Goal: Find specific page/section: Find specific page/section

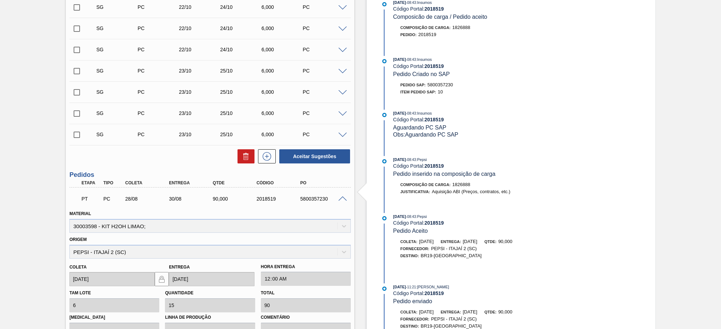
scroll to position [429, 0]
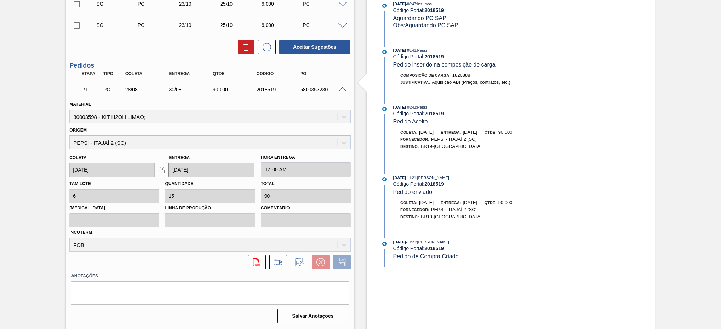
click at [344, 93] on div "PT PC 28/08 30/08 90,000 2018519 5800357230" at bounding box center [209, 89] width 281 height 18
click at [341, 87] on span at bounding box center [342, 89] width 8 height 5
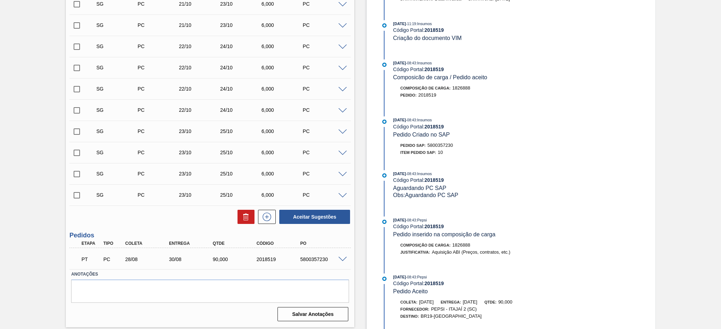
scroll to position [0, 0]
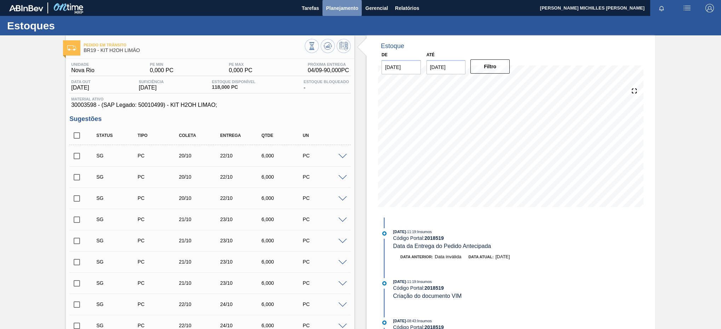
click at [345, 8] on span "Planejamento" at bounding box center [342, 8] width 32 height 8
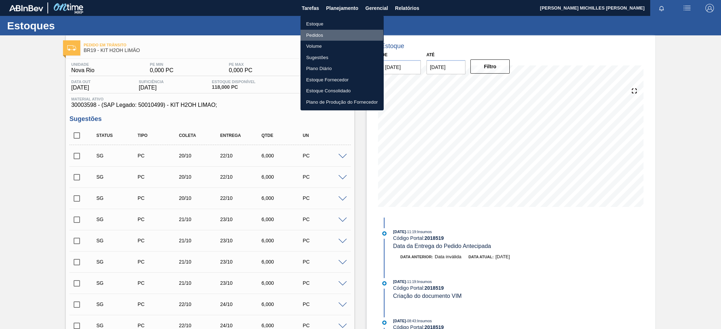
click at [332, 34] on li "Pedidos" at bounding box center [341, 35] width 83 height 11
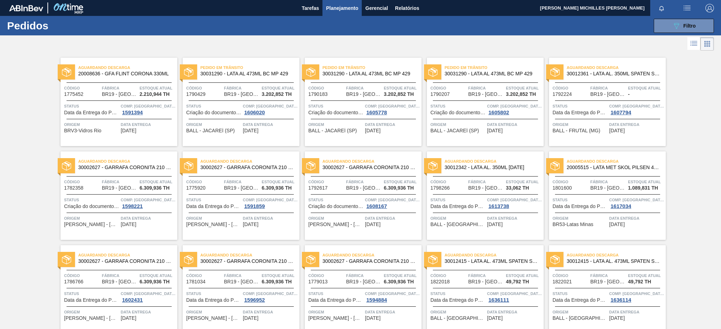
click at [691, 42] on icon at bounding box center [693, 43] width 8 height 8
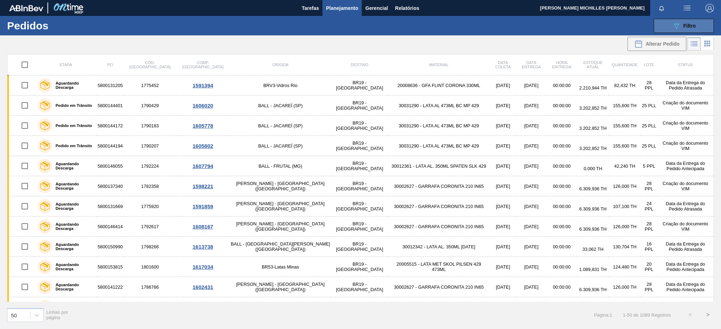
click at [682, 24] on div "089F7B8B-B2A5-4AFE-B5C0-19BA573D28AC Filtro" at bounding box center [684, 26] width 24 height 8
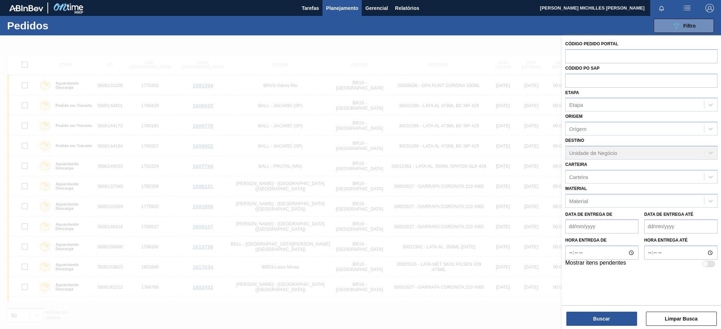
click at [492, 49] on div at bounding box center [360, 199] width 721 height 329
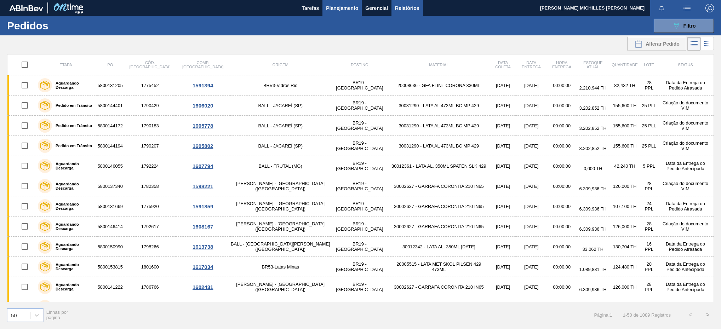
click at [409, 10] on span "Relatórios" at bounding box center [407, 8] width 24 height 8
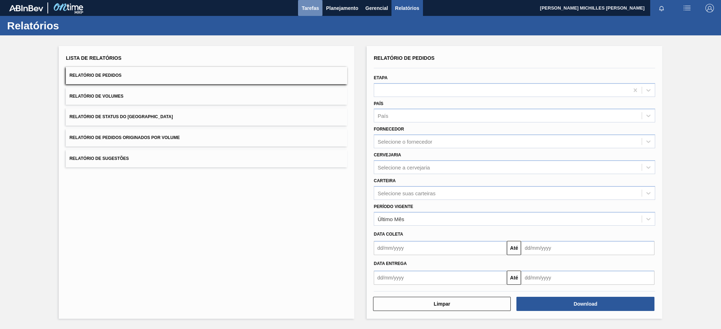
click at [318, 11] on span "Tarefas" at bounding box center [310, 8] width 17 height 8
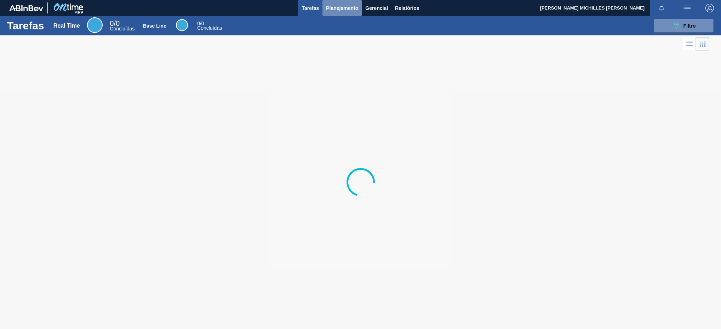
click at [332, 11] on span "Planejamento" at bounding box center [342, 8] width 32 height 8
